Goal: Information Seeking & Learning: Check status

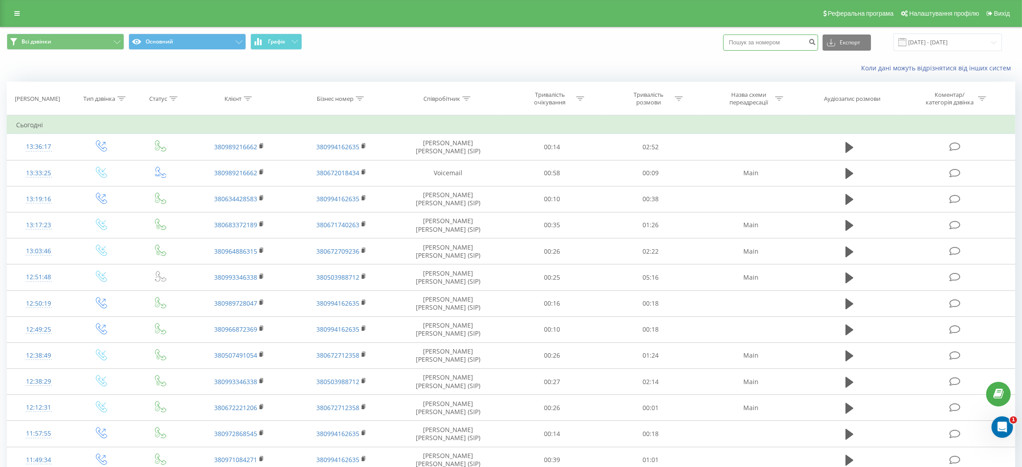
click at [743, 40] on input at bounding box center [770, 43] width 95 height 16
paste input "0961147311"
type input "0961147311"
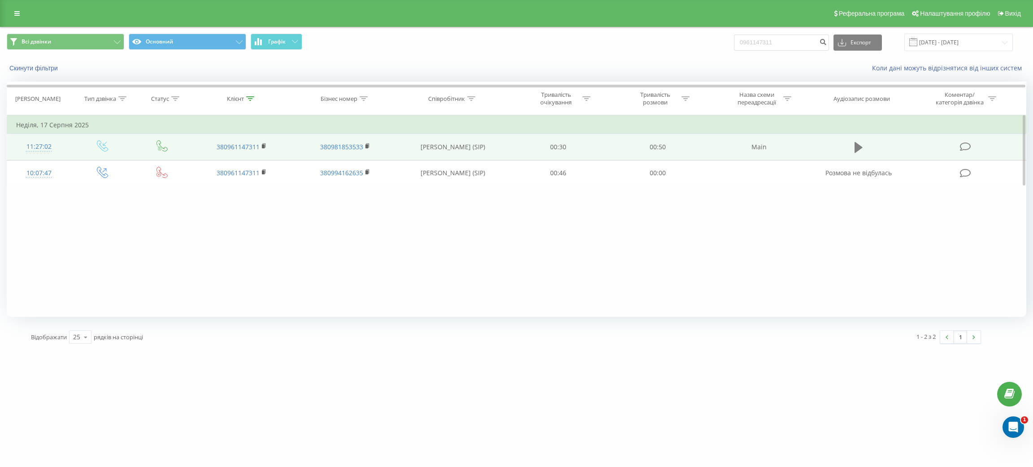
click at [854, 149] on icon at bounding box center [858, 147] width 8 height 11
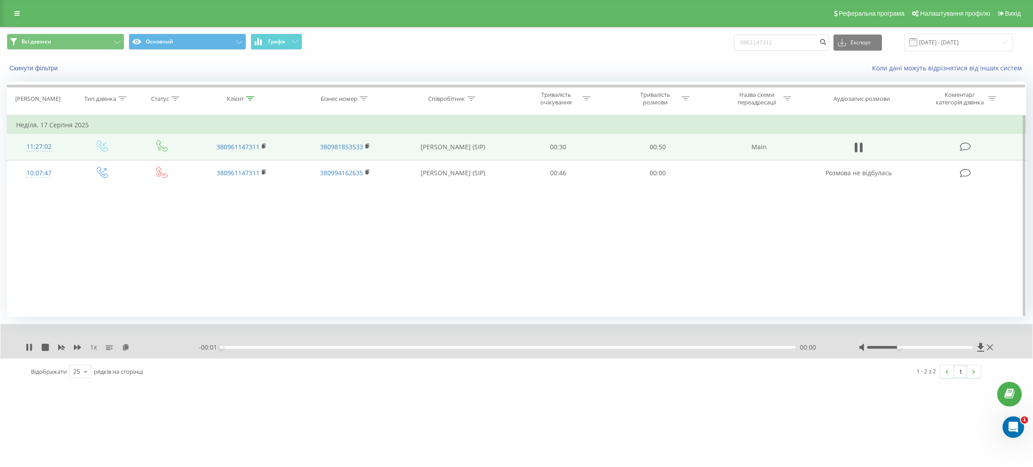
click at [897, 348] on div at bounding box center [919, 347] width 105 height 3
click at [885, 348] on div at bounding box center [919, 347] width 105 height 3
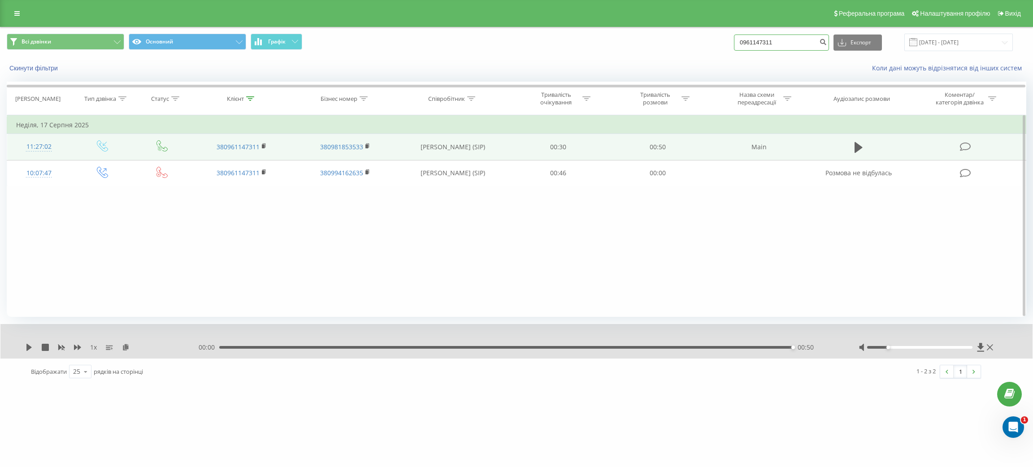
drag, startPoint x: 797, startPoint y: 39, endPoint x: 709, endPoint y: 39, distance: 87.9
click at [709, 39] on div "Всі дзвінки Основний Графік 0961147311 Експорт .csv .xls .xlsx [DATE] - [DATE]" at bounding box center [516, 42] width 1019 height 17
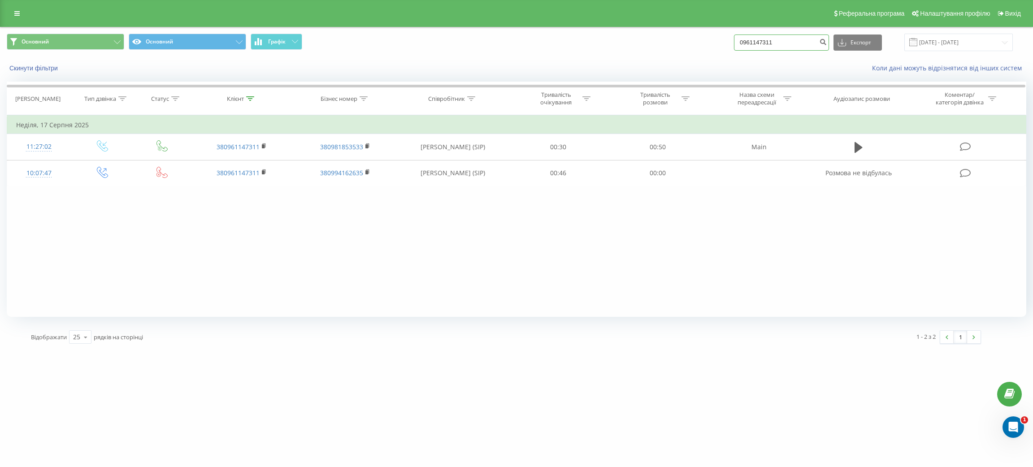
drag, startPoint x: 785, startPoint y: 44, endPoint x: 725, endPoint y: 45, distance: 60.1
click at [722, 45] on div "Основний Основний Графік 0961147311 Експорт .csv .xls .xlsx 22.05.2025 - 22.08.…" at bounding box center [516, 42] width 1019 height 17
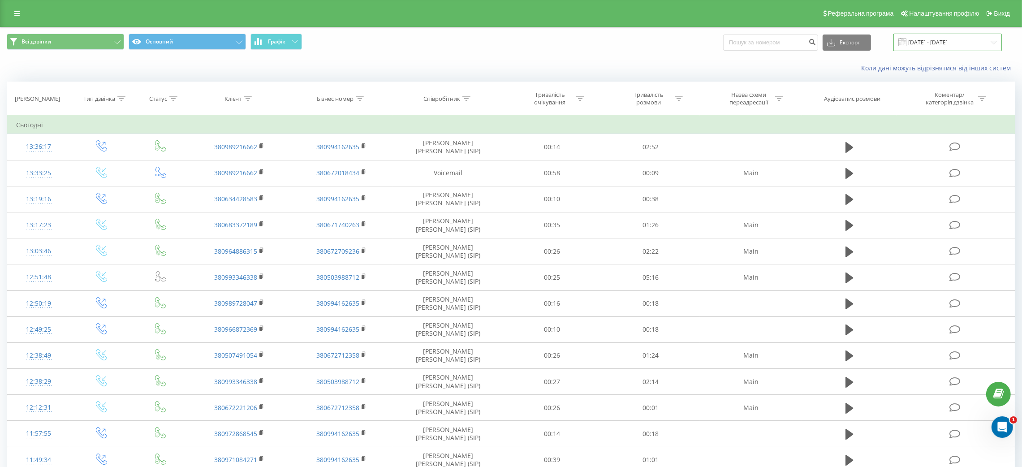
click at [927, 44] on input "[DATE] - [DATE]" at bounding box center [948, 42] width 108 height 17
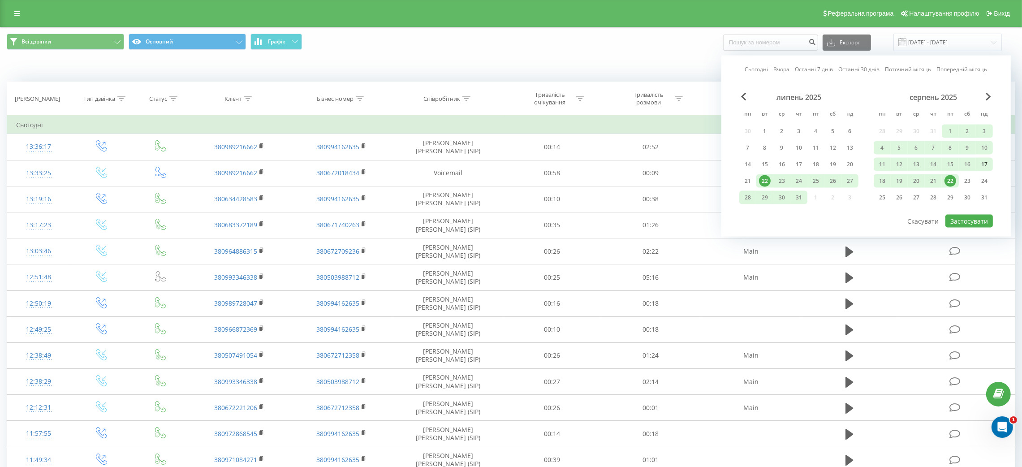
click at [984, 163] on div "17" at bounding box center [985, 165] width 12 height 12
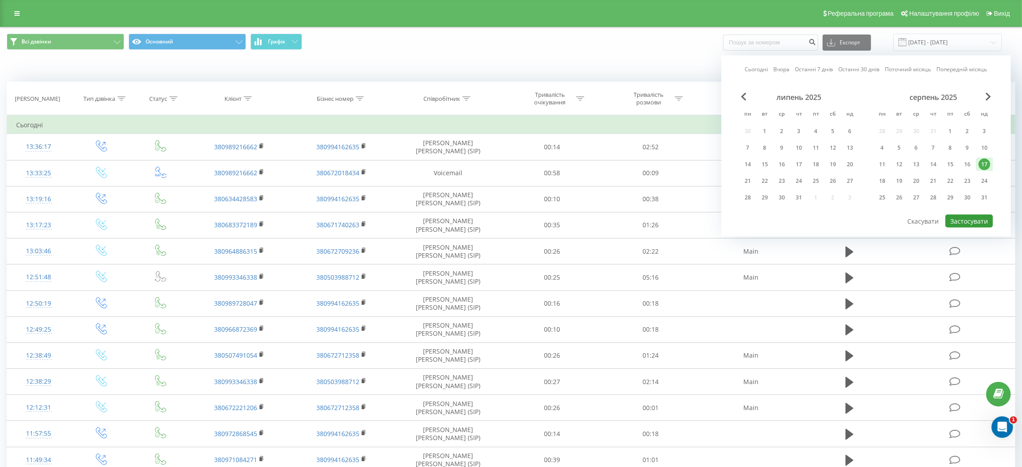
click at [965, 217] on button "Застосувати" at bounding box center [970, 221] width 48 height 13
type input "17.08.2025 - 17.08.2025"
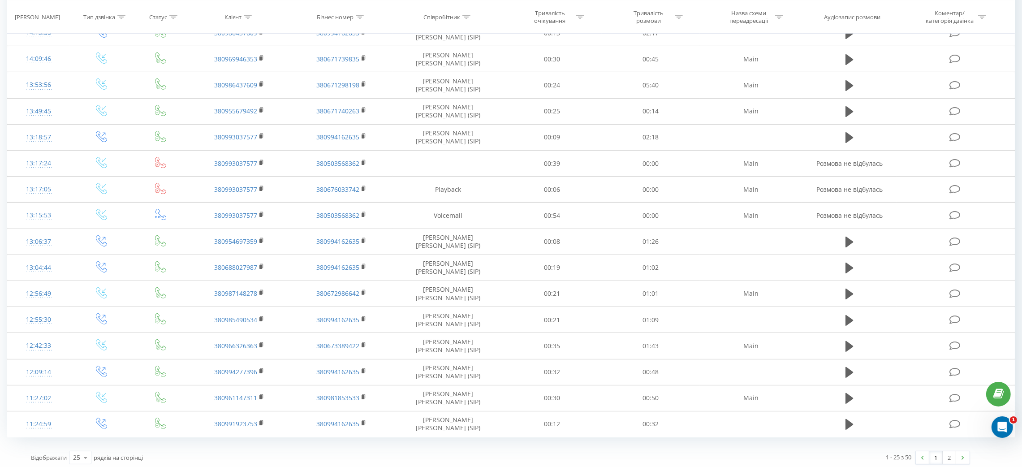
scroll to position [355, 0]
